Goal: Task Accomplishment & Management: Complete application form

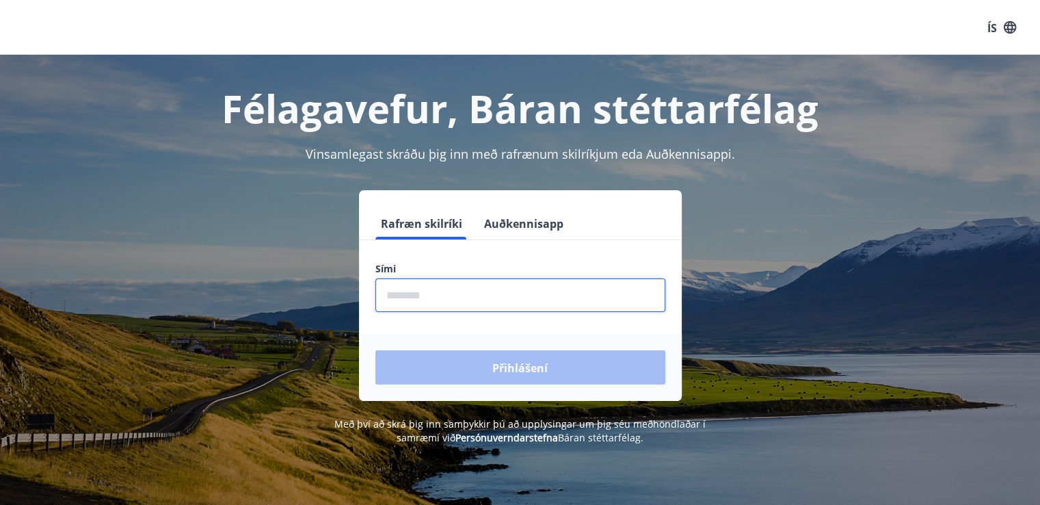
click at [414, 295] on input "phone" at bounding box center [520, 295] width 290 height 34
type input "********"
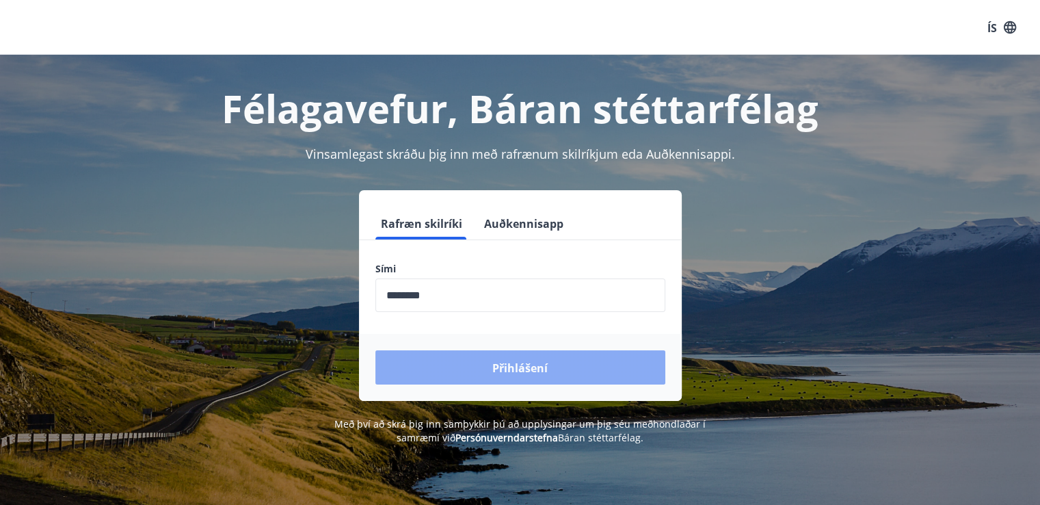
click at [456, 370] on button "Přihlášení" at bounding box center [520, 367] width 290 height 34
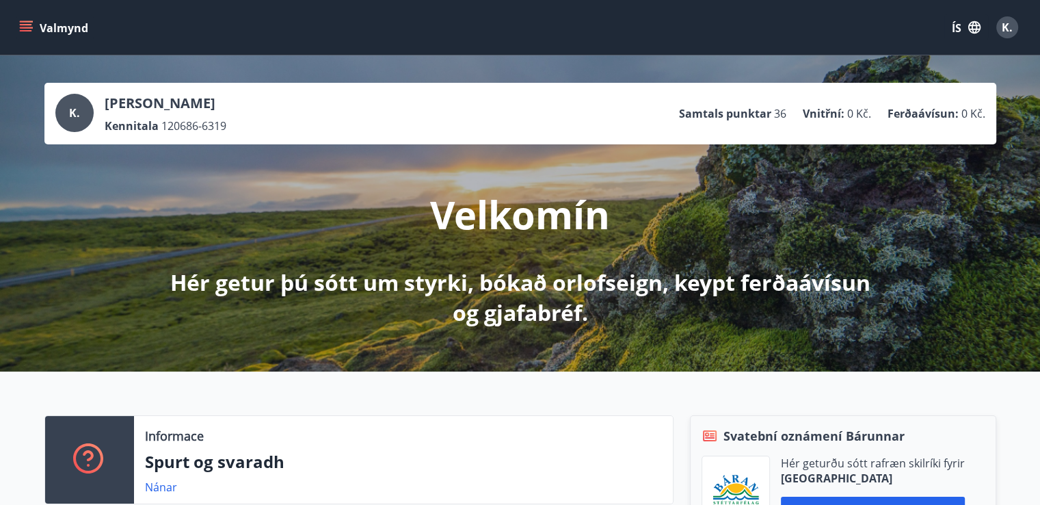
click at [733, 23] on div "Valmynd ÍS K." at bounding box center [519, 27] width 1007 height 33
click at [952, 25] on font "ÍS" at bounding box center [957, 28] width 10 height 15
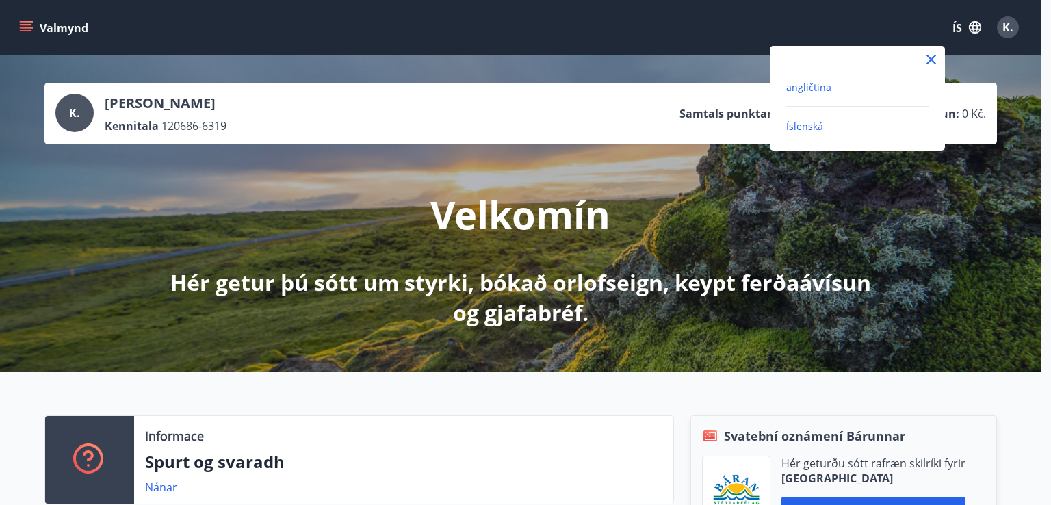
click at [826, 86] on font "angličtina" at bounding box center [808, 87] width 45 height 13
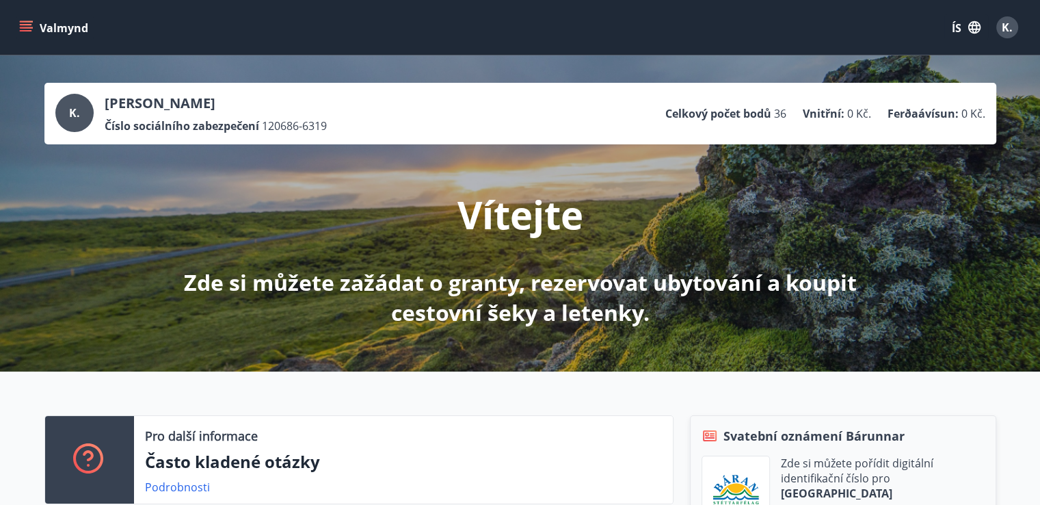
click at [21, 23] on icon "menu" at bounding box center [26, 28] width 14 height 14
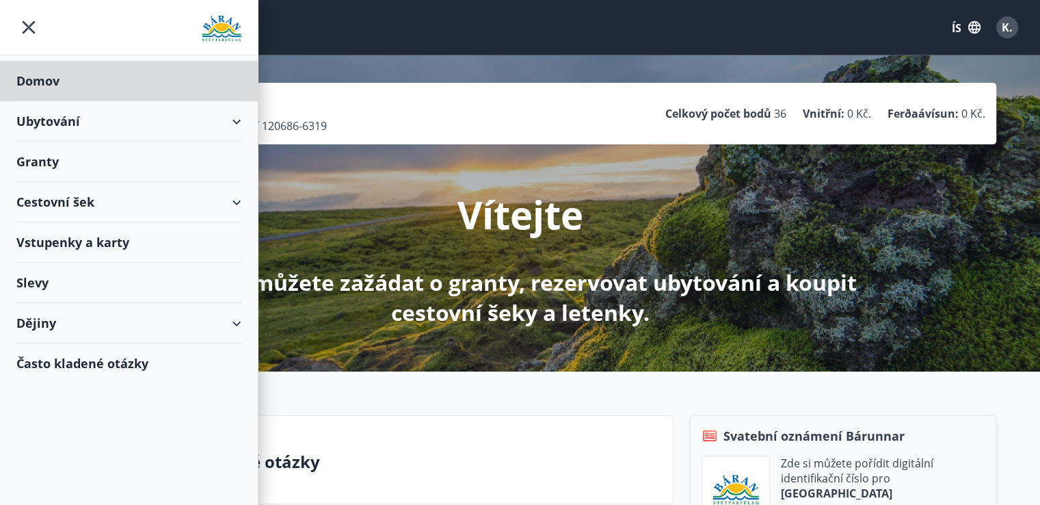
click at [60, 162] on div "Granty" at bounding box center [128, 162] width 225 height 40
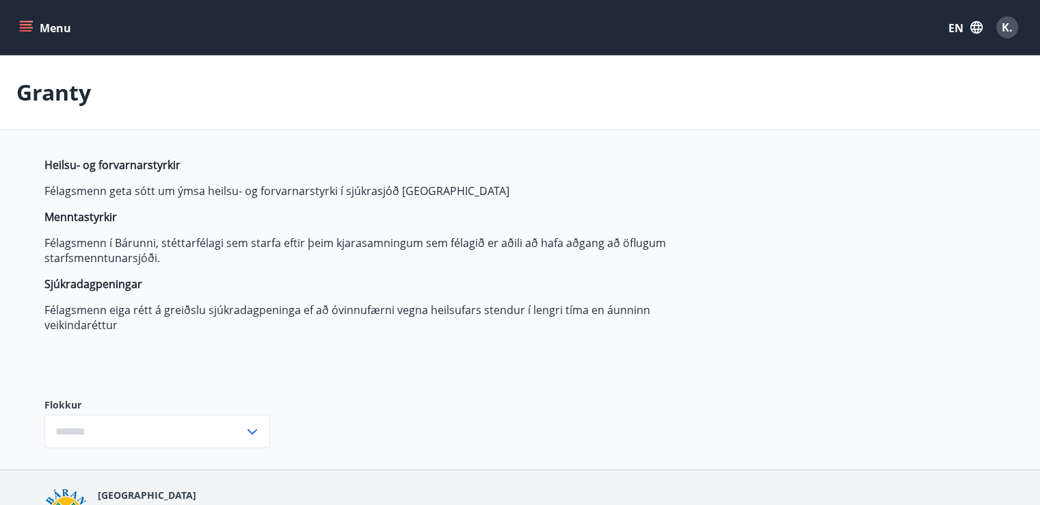
type input "***"
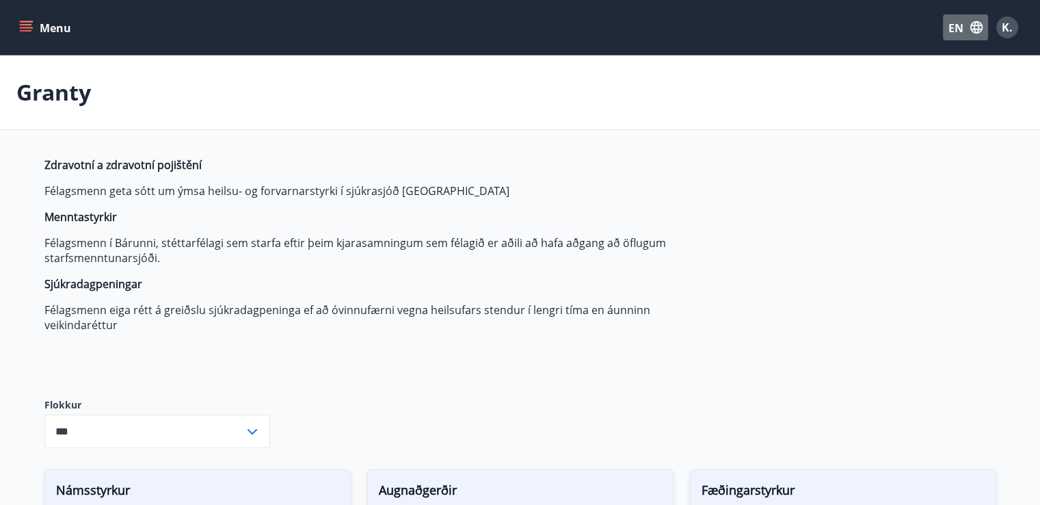
click at [954, 36] on button "EN" at bounding box center [965, 27] width 45 height 26
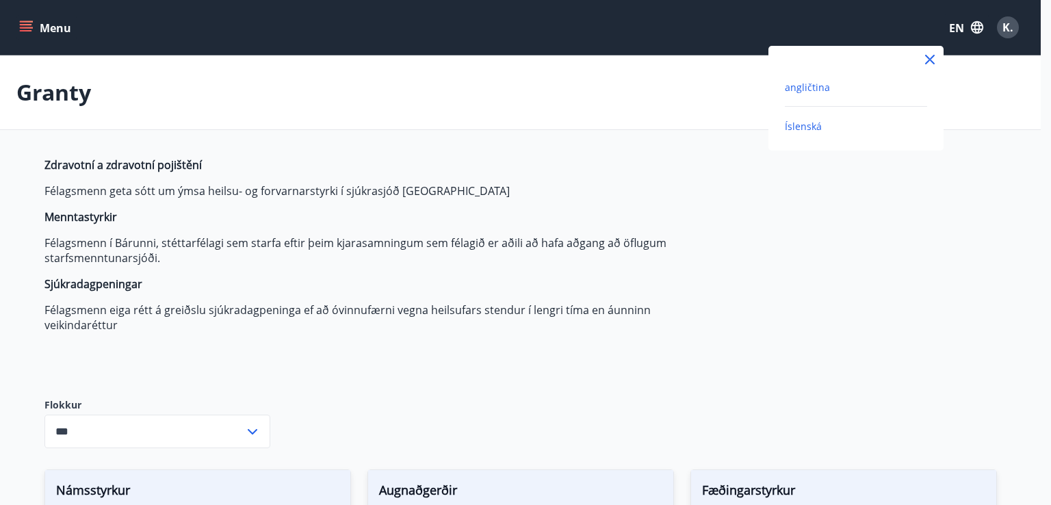
click at [808, 124] on font "Íslenská" at bounding box center [802, 126] width 37 height 13
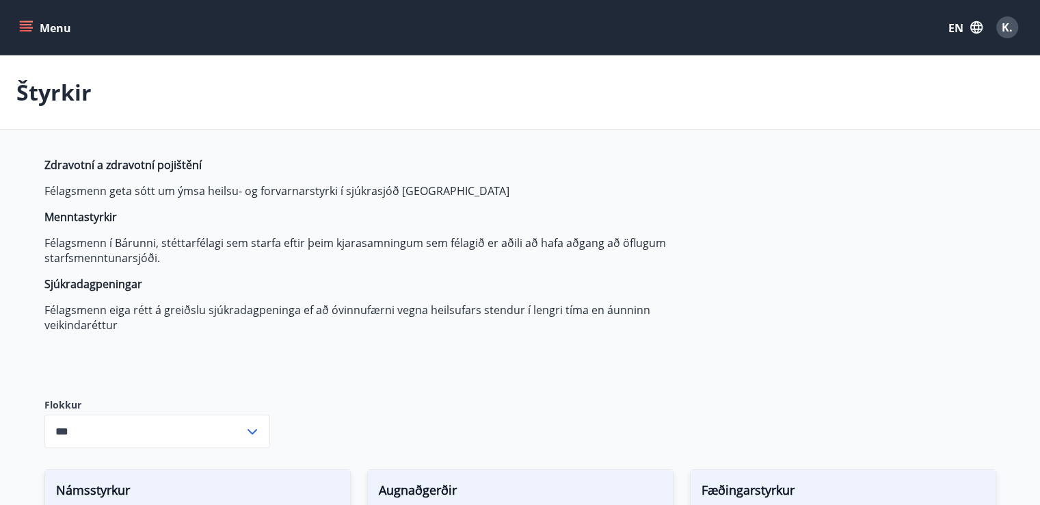
click at [715, 23] on div "Menu EN K." at bounding box center [519, 27] width 1007 height 33
click at [962, 21] on font "EN" at bounding box center [956, 28] width 15 height 15
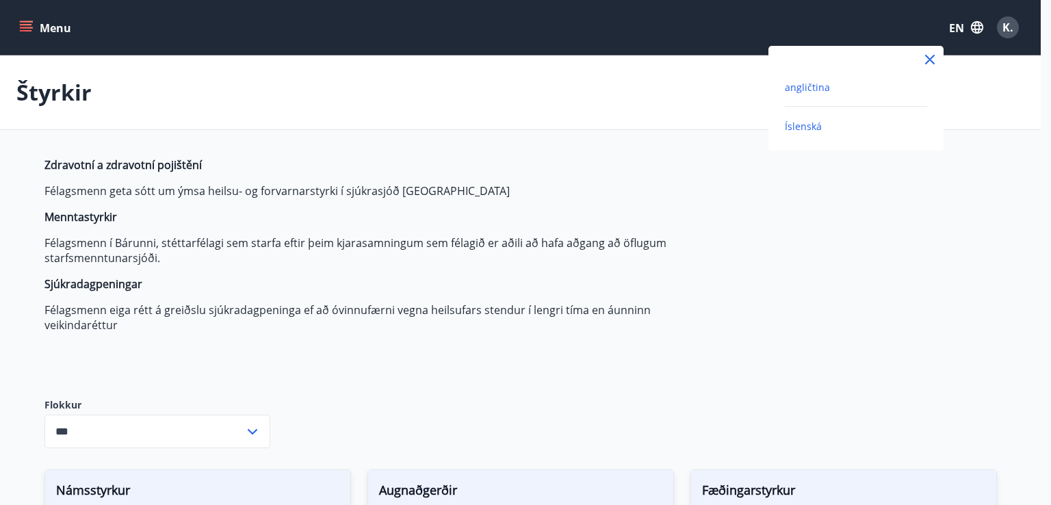
click at [815, 85] on font "angličtina" at bounding box center [806, 87] width 45 height 13
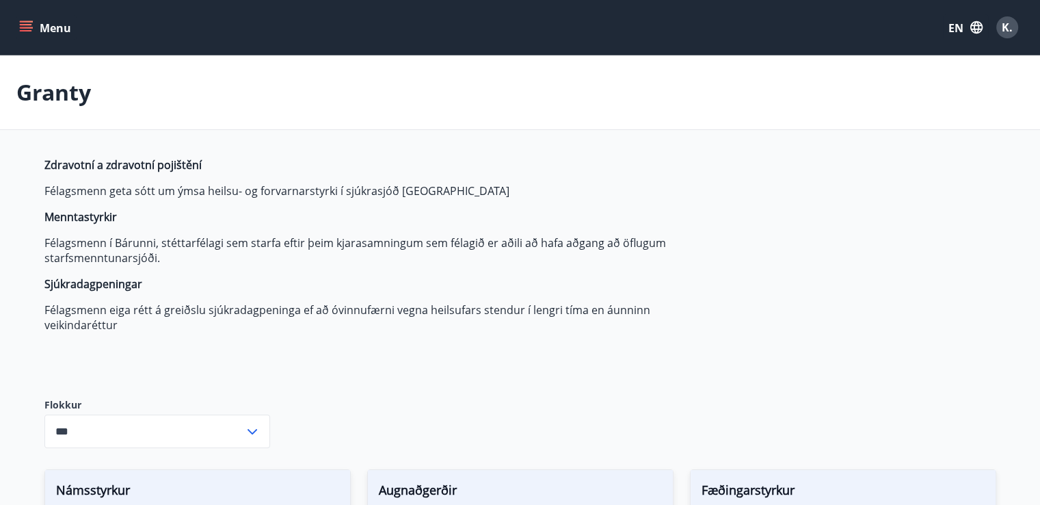
click at [971, 25] on icon "button" at bounding box center [977, 27] width 12 height 12
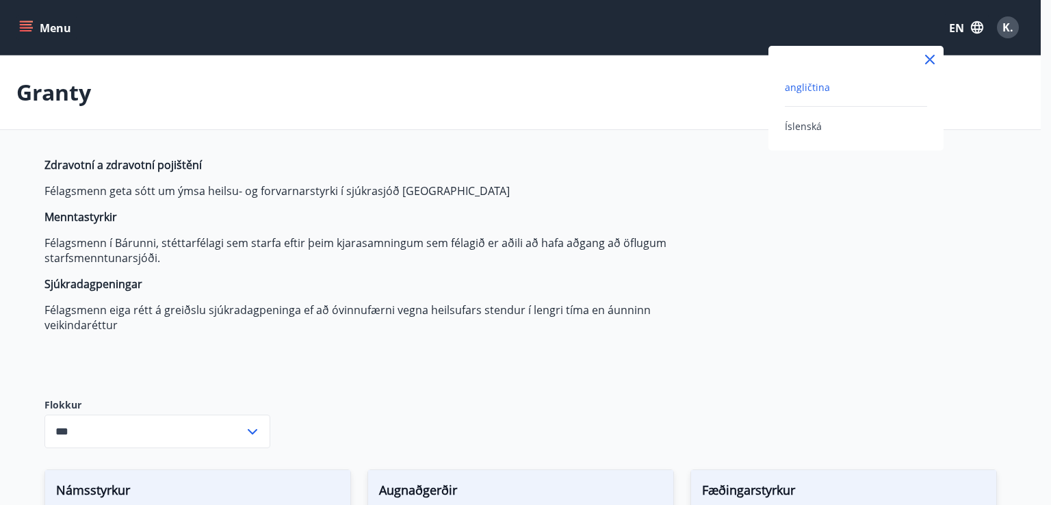
click at [812, 83] on font "angličtina" at bounding box center [806, 87] width 45 height 13
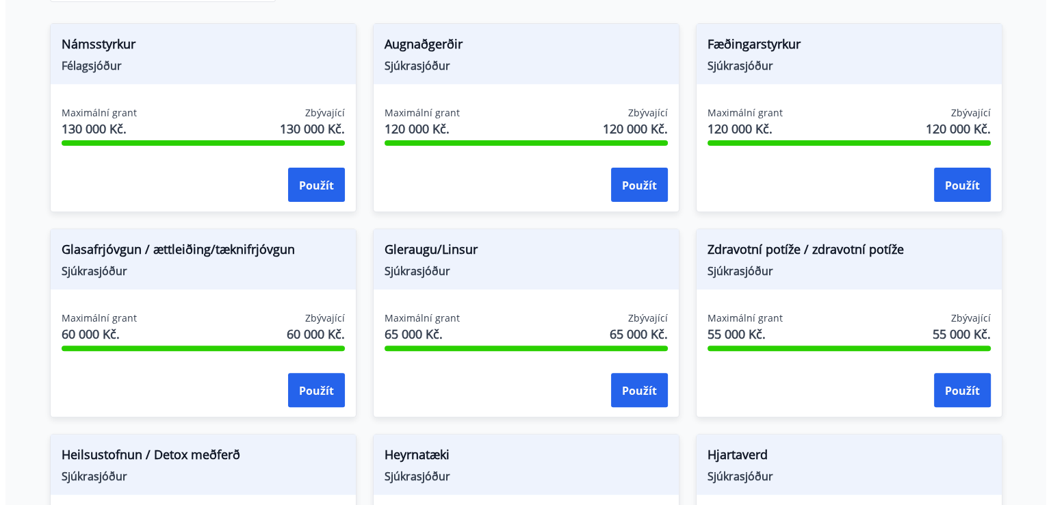
scroll to position [466, 0]
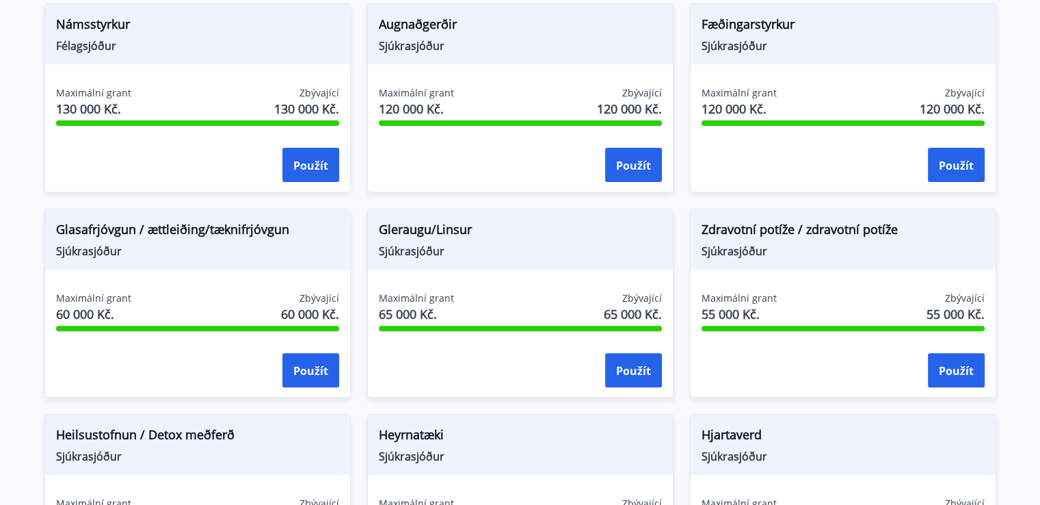
click at [804, 252] on span "Sjúkrasjóður" at bounding box center [843, 250] width 283 height 15
click at [955, 378] on button "Použít" at bounding box center [956, 370] width 57 height 34
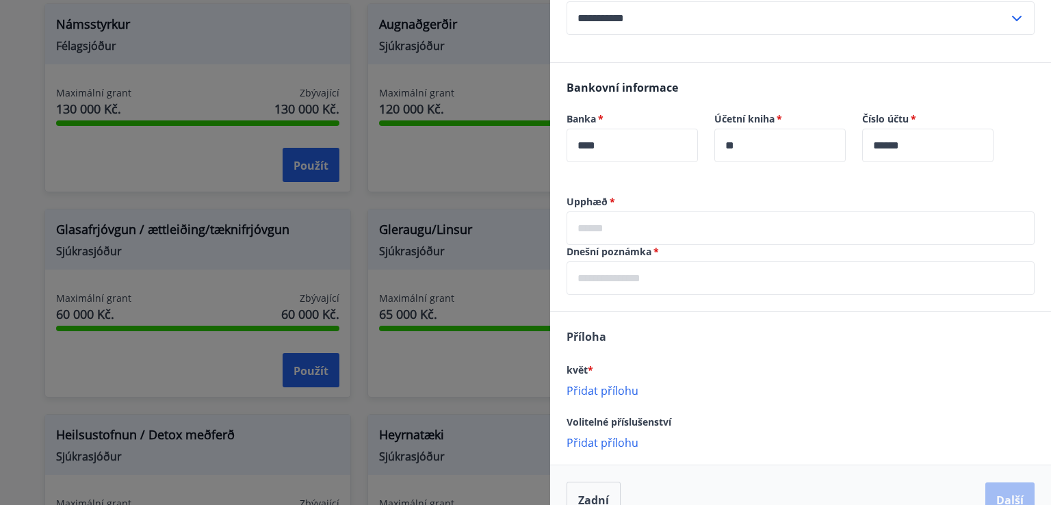
scroll to position [293, 0]
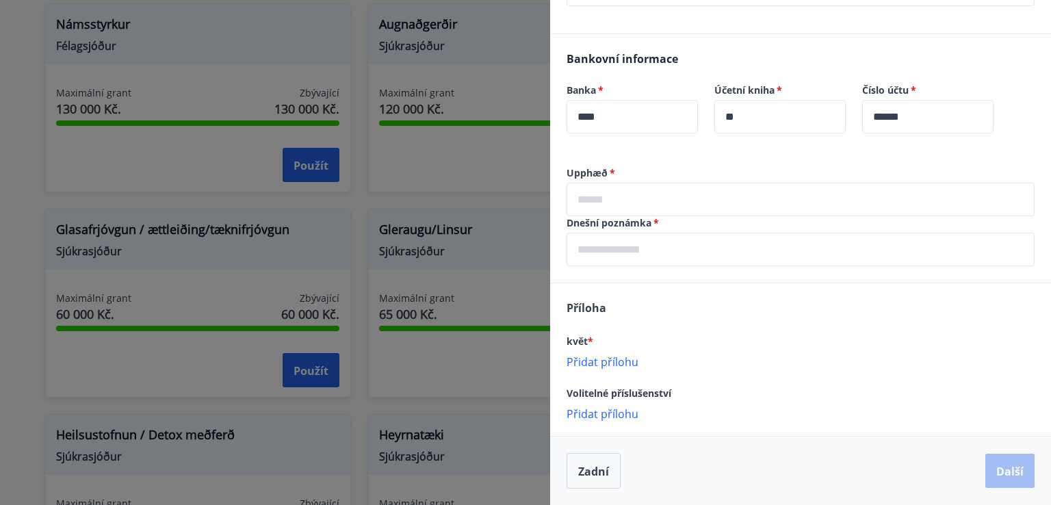
click at [590, 174] on font "Upphæð" at bounding box center [586, 172] width 41 height 13
click at [605, 170] on font "Upphæð" at bounding box center [586, 172] width 41 height 13
click at [611, 170] on font "*" at bounding box center [611, 172] width 5 height 13
click at [613, 170] on font "*" at bounding box center [611, 172] width 5 height 13
drag, startPoint x: 604, startPoint y: 176, endPoint x: 568, endPoint y: 169, distance: 36.2
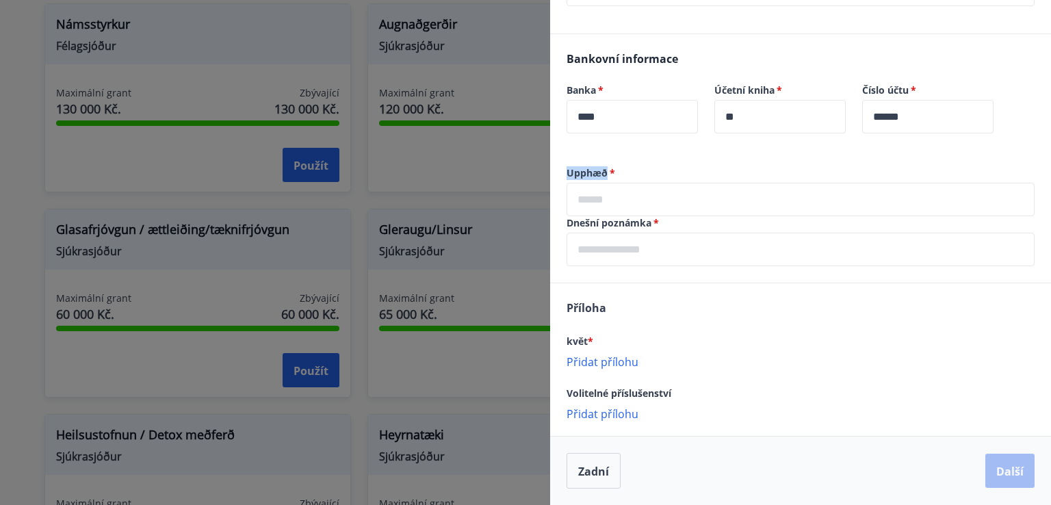
click at [568, 169] on font "Upphæð" at bounding box center [586, 172] width 41 height 13
copy font "Upphæð"
click at [596, 202] on input "text" at bounding box center [800, 200] width 468 height 34
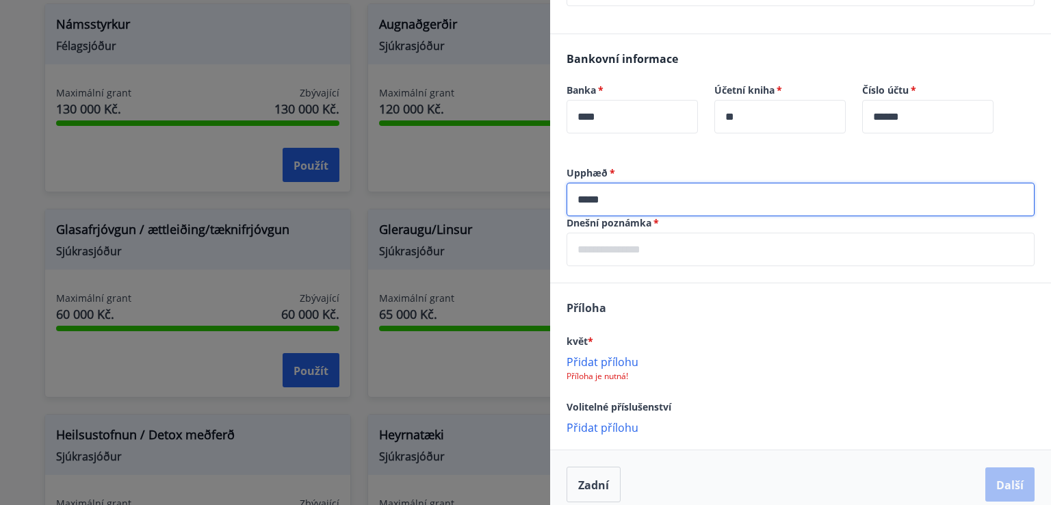
type input "*****"
click at [778, 148] on div "Banka   * **** ​ Účetní kniha   * ** ​" at bounding box center [713, 116] width 295 height 66
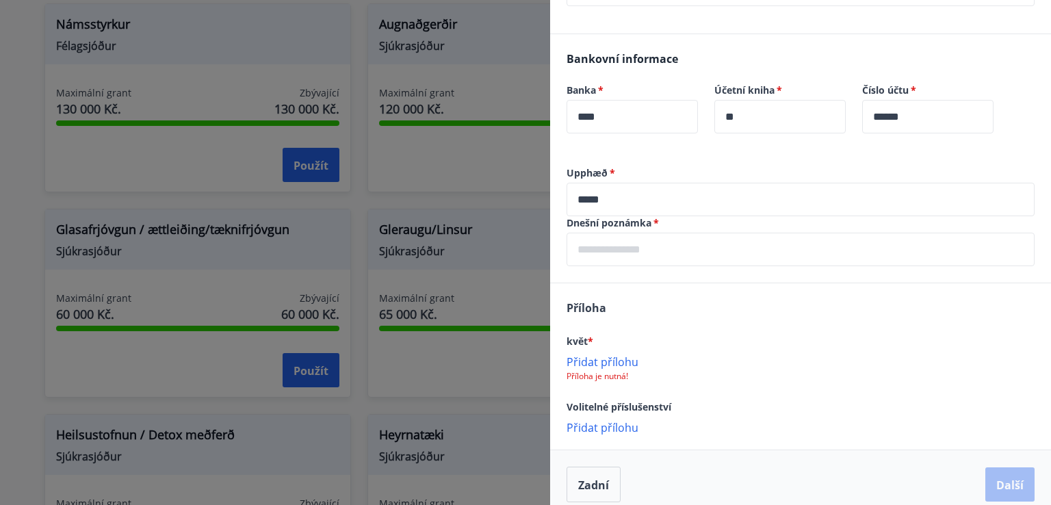
click at [711, 248] on input "text" at bounding box center [800, 250] width 468 height 34
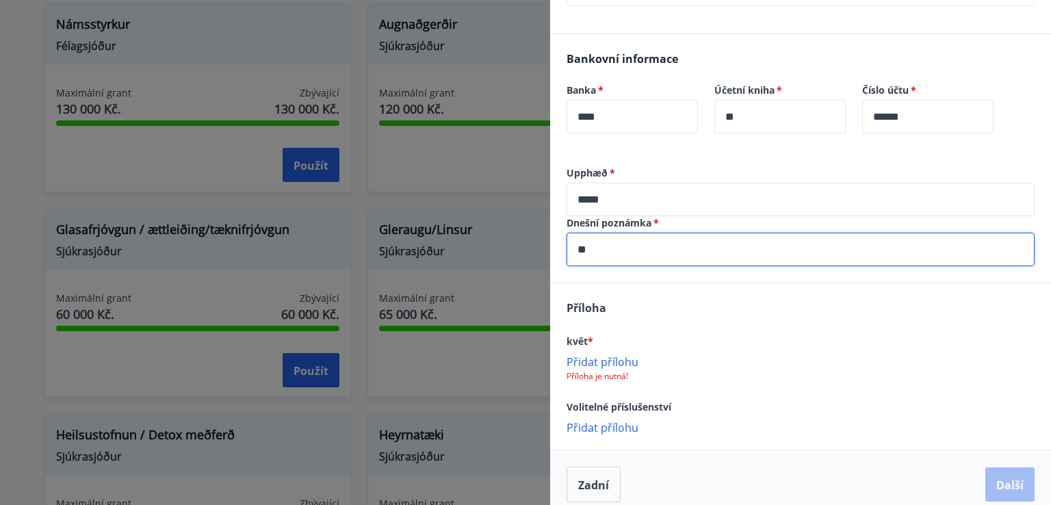
click at [577, 245] on input "**" at bounding box center [800, 250] width 468 height 34
click at [636, 254] on input "***" at bounding box center [800, 250] width 468 height 34
click at [734, 254] on input "**********" at bounding box center [800, 250] width 468 height 34
type input "**********"
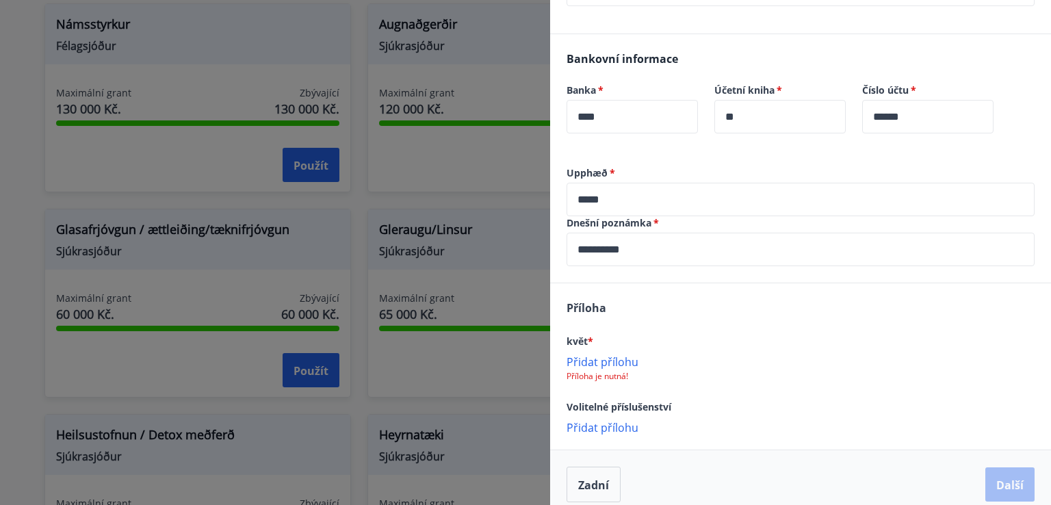
click at [601, 363] on font "Přidat přílohu" at bounding box center [602, 361] width 72 height 15
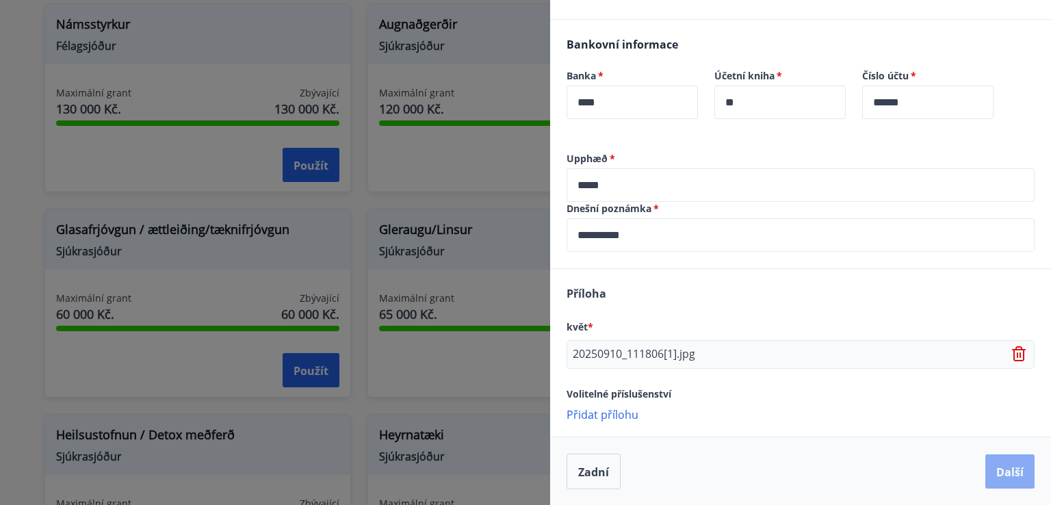
click at [996, 469] on font "Další" at bounding box center [1009, 471] width 27 height 15
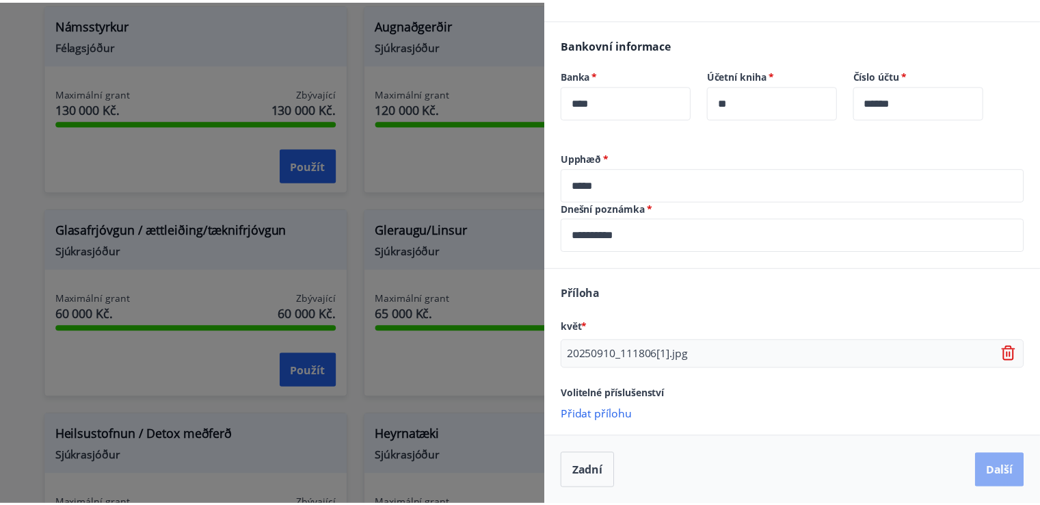
scroll to position [0, 0]
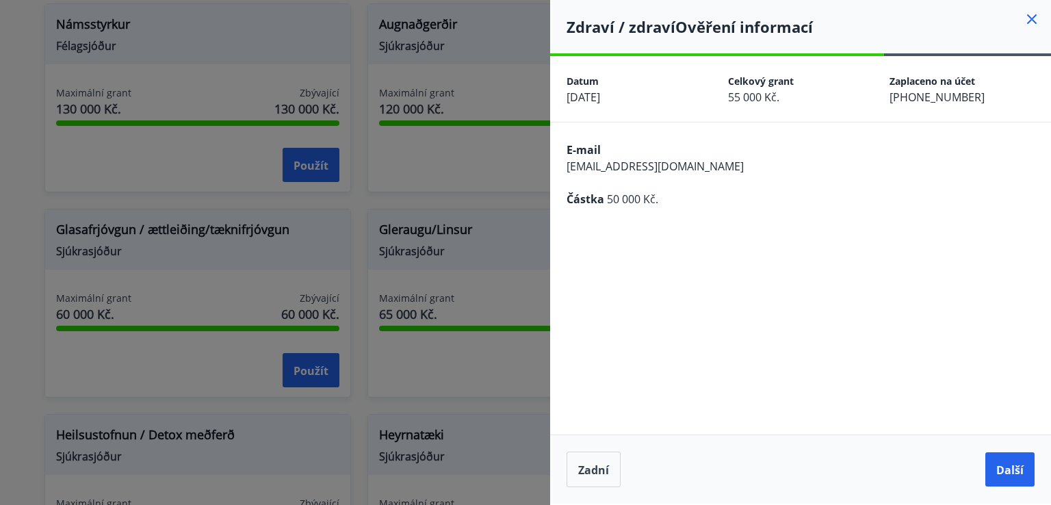
click at [990, 469] on button "Další" at bounding box center [1009, 469] width 49 height 34
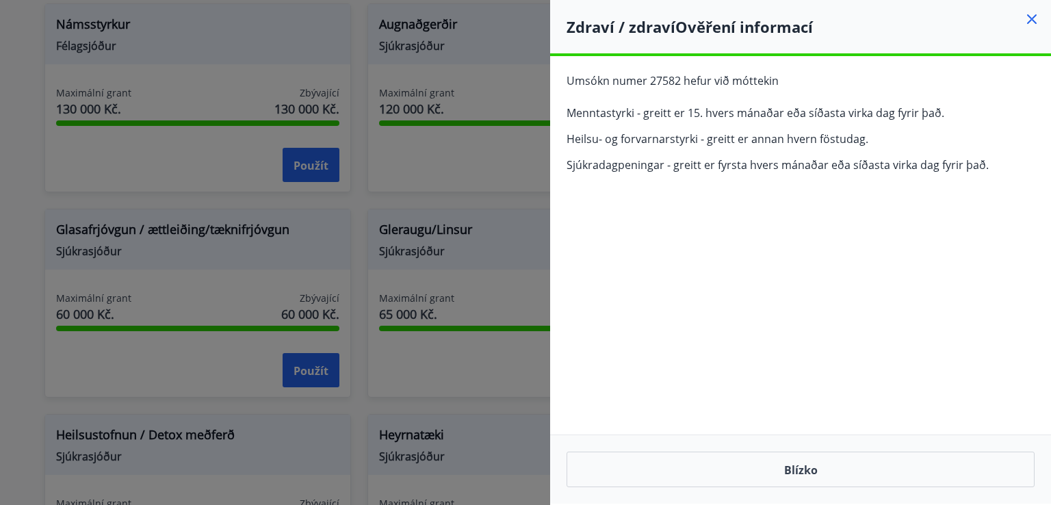
click at [1036, 14] on icon at bounding box center [1031, 19] width 16 height 16
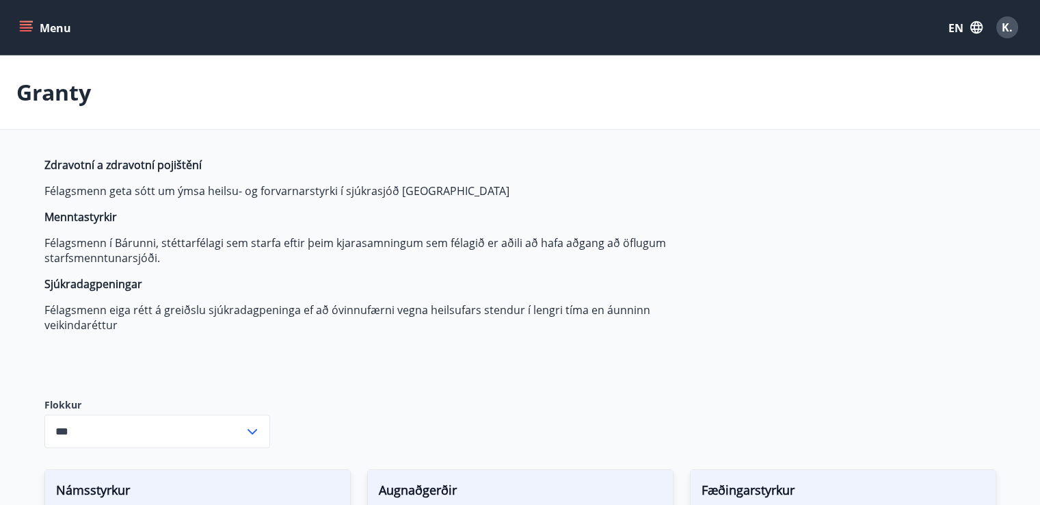
click at [37, 33] on button "Menu" at bounding box center [46, 27] width 60 height 25
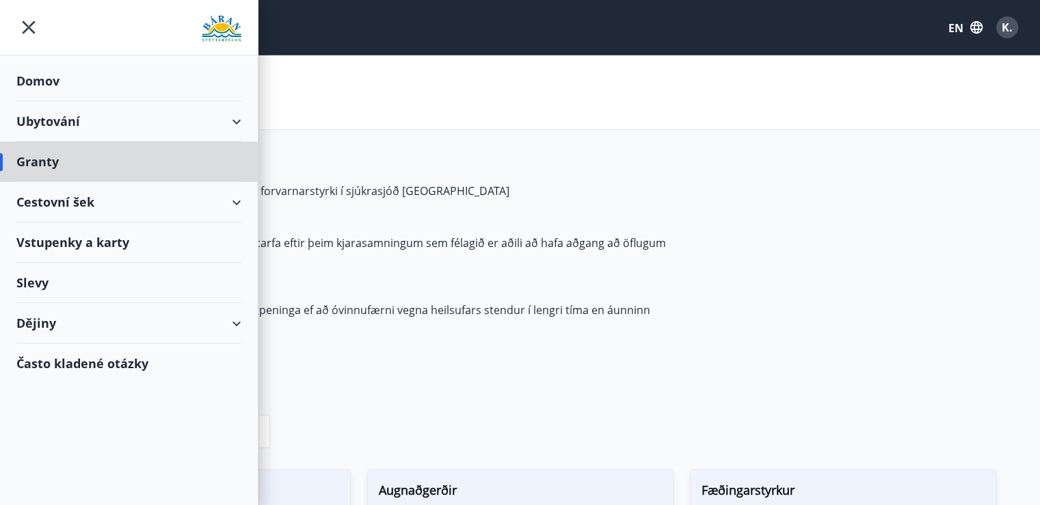
click at [51, 79] on font "Domov" at bounding box center [37, 80] width 43 height 16
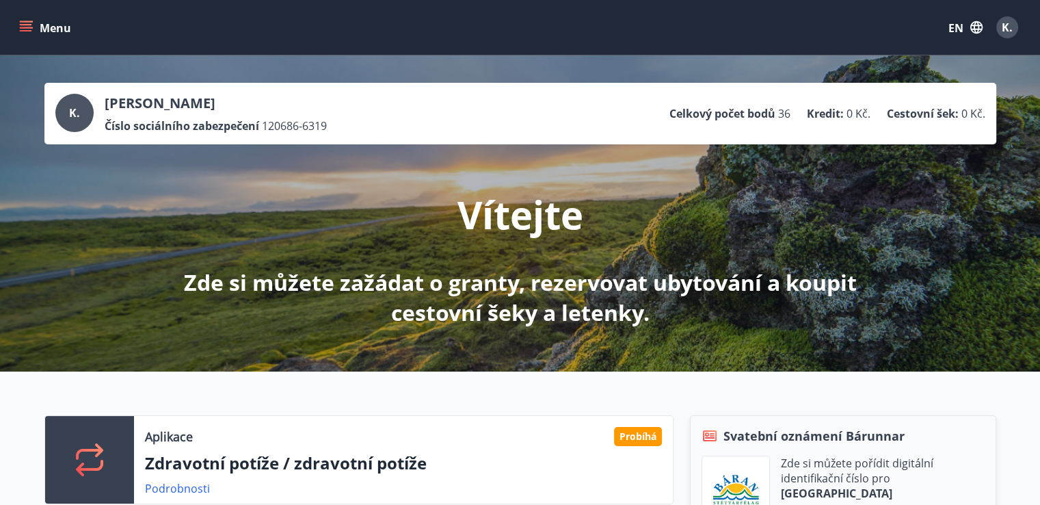
click at [19, 31] on icon "menu" at bounding box center [26, 28] width 14 height 14
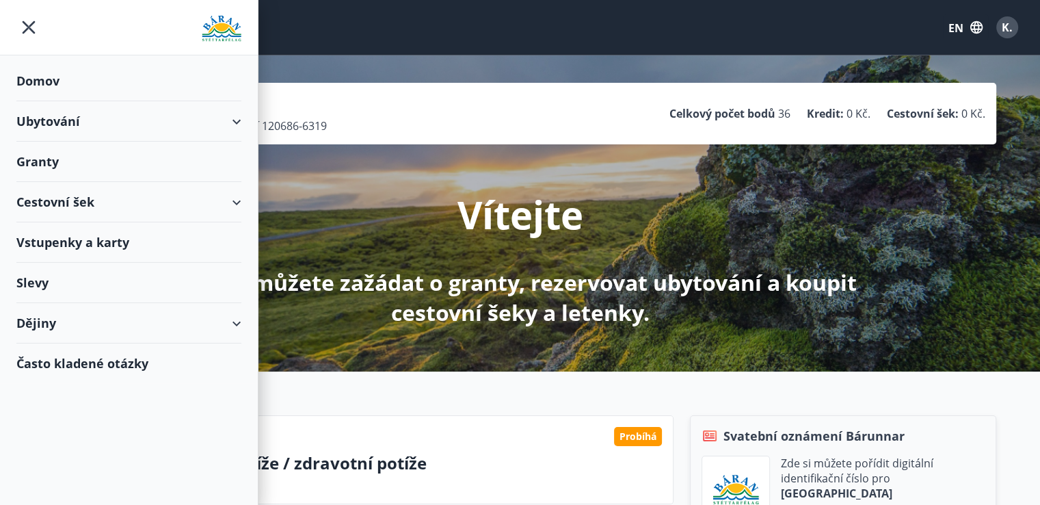
click at [51, 153] on font "Granty" at bounding box center [37, 161] width 42 height 16
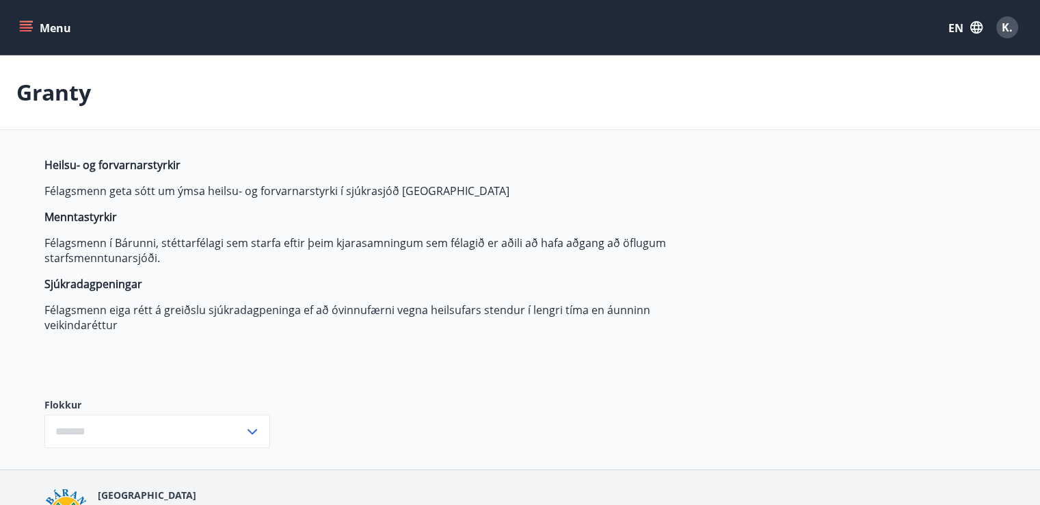
type input "***"
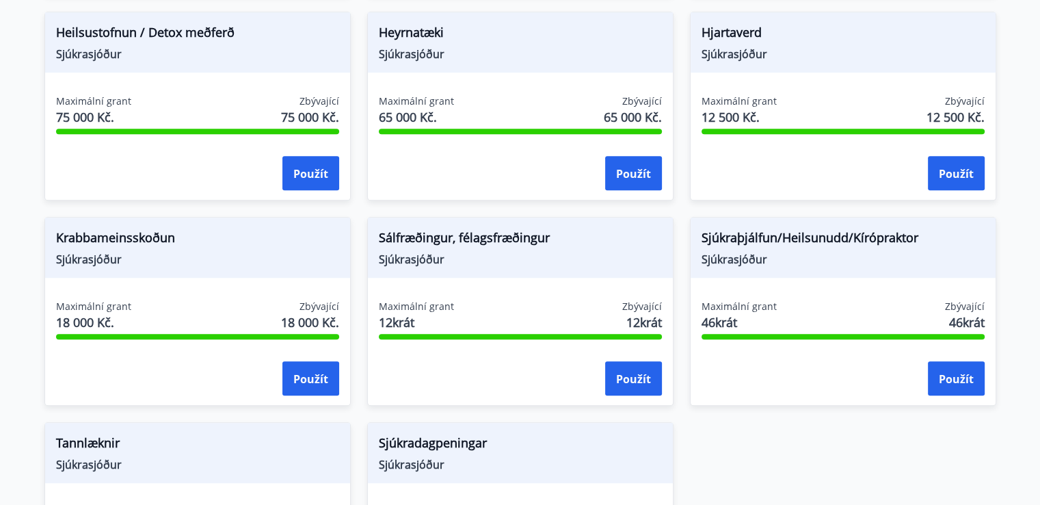
scroll to position [1103, 0]
